Goal: Transaction & Acquisition: Subscribe to service/newsletter

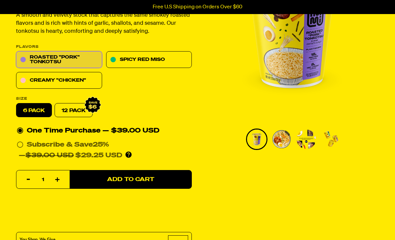
scroll to position [99, 0]
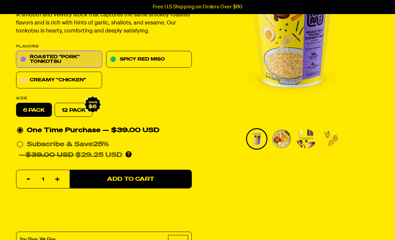
click at [21, 139] on input "Subscribe & Save 25% — $39.00 USD $29.25 USD You'll receive your selected flavo…" at bounding box center [19, 139] width 4 height 0
radio input "true"
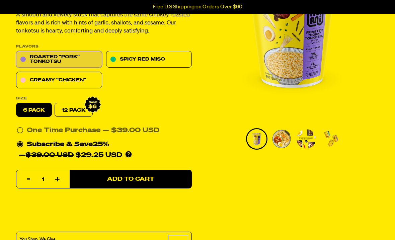
click at [98, 179] on button "Add to Cart" at bounding box center [131, 179] width 122 height 19
select select "Every 30 Days"
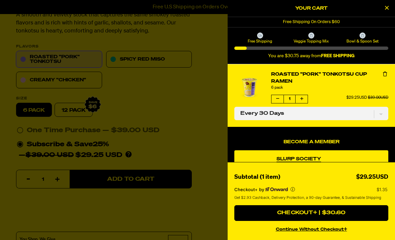
click at [384, 12] on button "Close Cart" at bounding box center [387, 8] width 10 height 10
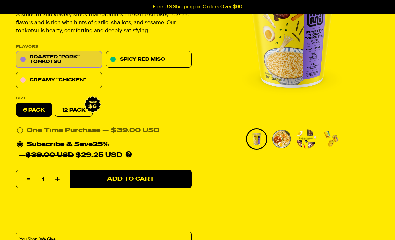
click at [66, 83] on link "Creamy "Chicken"" at bounding box center [59, 80] width 86 height 17
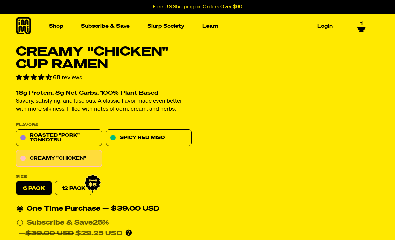
select select "Every 30 Days"
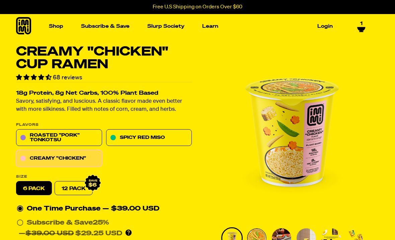
click at [37, 189] on label "6 pack" at bounding box center [34, 189] width 36 height 14
click at [16, 182] on input "6 pack" at bounding box center [16, 182] width 0 height 0
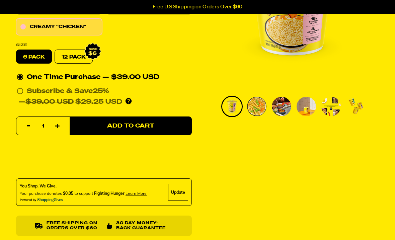
scroll to position [132, 0]
click at [20, 93] on icon at bounding box center [20, 91] width 7 height 7
click at [20, 86] on input "Subscribe & Save 25% — $39.00 USD $29.25 USD You'll receive your selected flavo…" at bounding box center [19, 86] width 4 height 0
radio input "true"
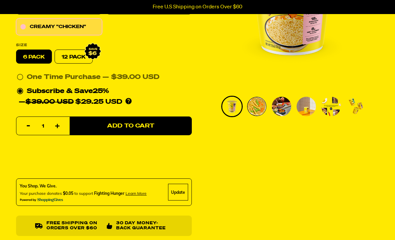
click at [112, 127] on span "Add to Cart" at bounding box center [130, 126] width 47 height 6
select select "Every 30 Days"
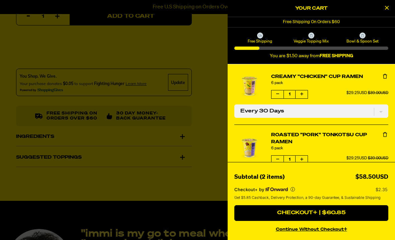
scroll to position [242, 0]
click at [388, 11] on icon "Close Cart" at bounding box center [387, 8] width 4 height 6
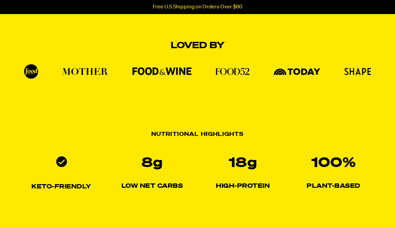
scroll to position [608, 0]
